Goal: Browse casually: Explore the website without a specific task or goal

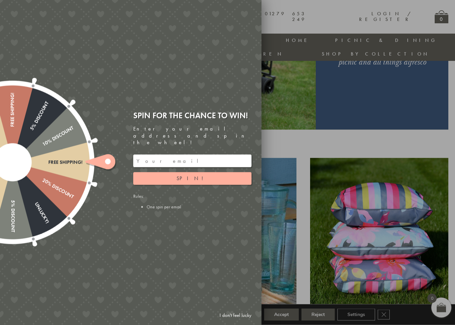
scroll to position [148, 0]
click at [190, 175] on span "Spin!" at bounding box center [192, 178] width 32 height 7
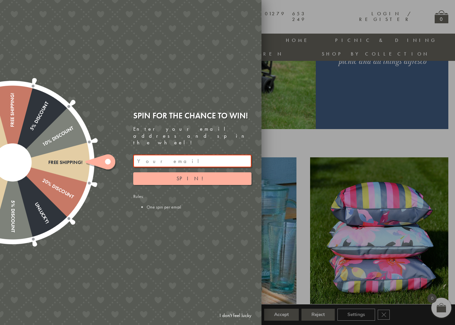
click at [186, 175] on span "Spin!" at bounding box center [192, 178] width 32 height 7
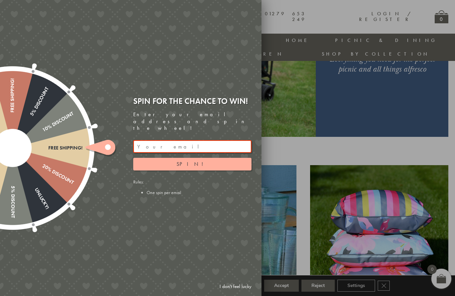
scroll to position [141, 0]
click at [235, 287] on link "I don't feel lucky" at bounding box center [235, 286] width 39 height 12
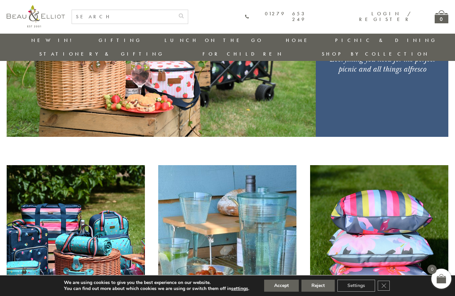
click at [236, 286] on button "settings" at bounding box center [239, 289] width 17 height 6
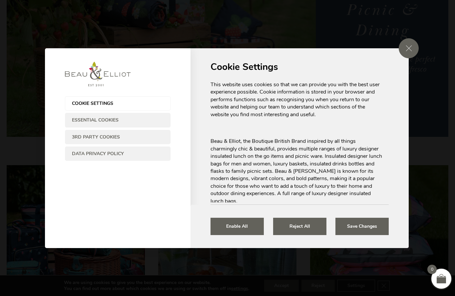
click at [235, 220] on button "Enable All" at bounding box center [236, 226] width 53 height 17
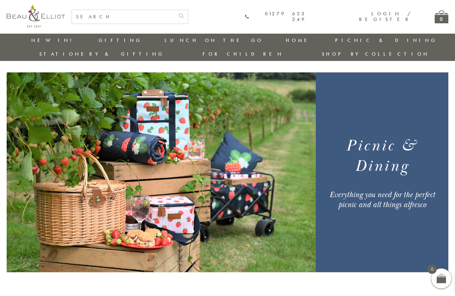
scroll to position [0, 0]
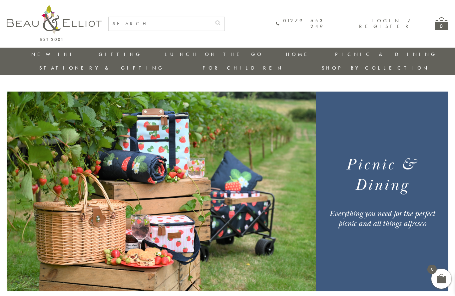
click at [44, 49] on li "New in!" at bounding box center [53, 55] width 45 height 14
click at [43, 48] on li "New in!" at bounding box center [53, 55] width 45 height 14
click at [36, 55] on link "New in!" at bounding box center [53, 54] width 45 height 7
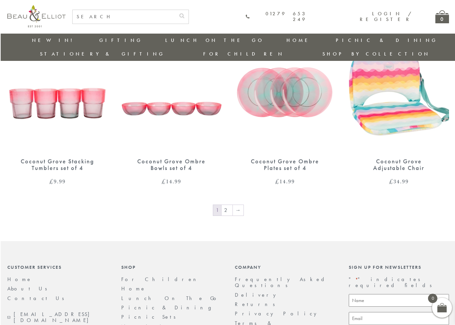
scroll to position [1072, 0]
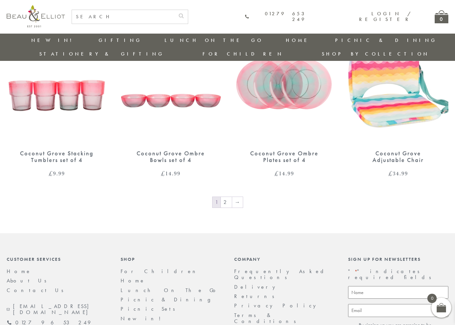
click at [237, 197] on link "→" at bounding box center [237, 202] width 11 height 11
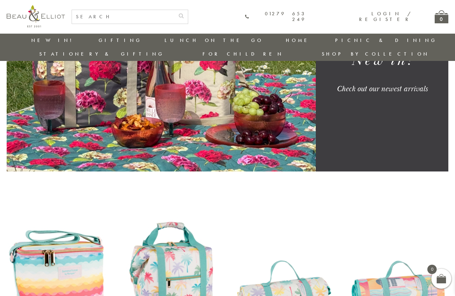
scroll to position [104, 0]
